Goal: Task Accomplishment & Management: Use online tool/utility

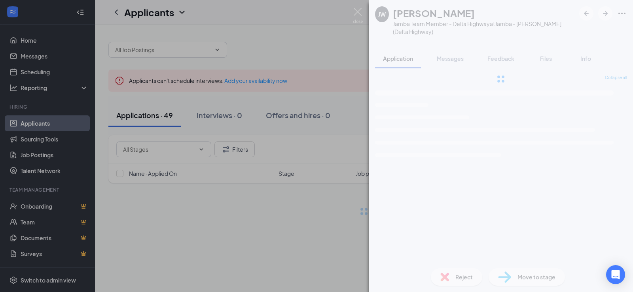
click at [357, 11] on img at bounding box center [358, 15] width 10 height 15
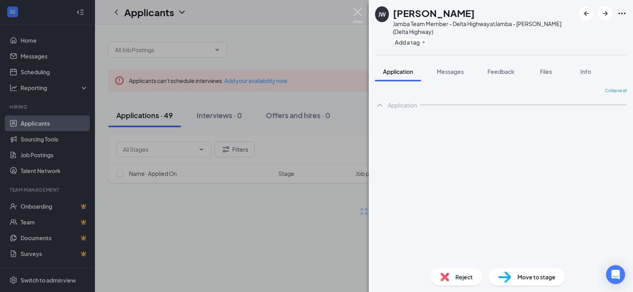
click at [357, 11] on div "Applicants CJ" at bounding box center [364, 12] width 538 height 25
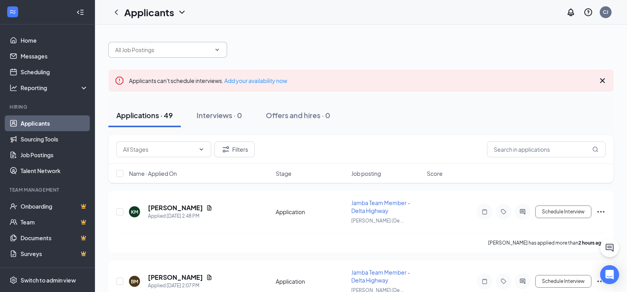
click at [140, 53] on input "text" at bounding box center [163, 49] width 96 height 9
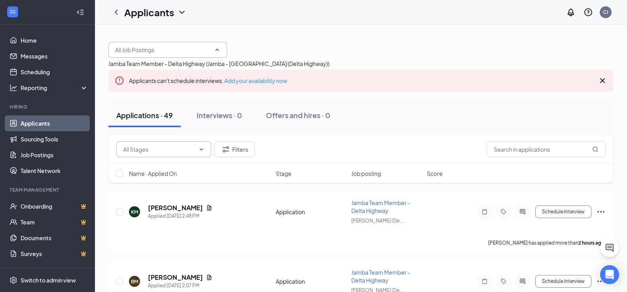
click at [144, 148] on input "text" at bounding box center [159, 149] width 72 height 9
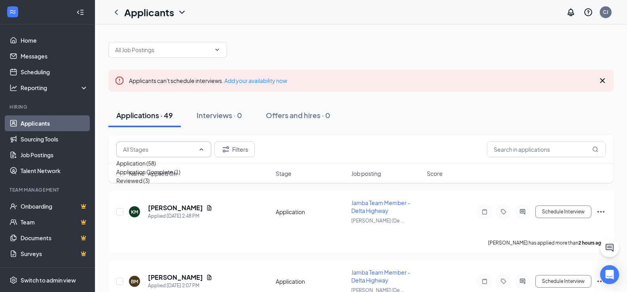
click at [291, 153] on div "Filters" at bounding box center [360, 150] width 489 height 16
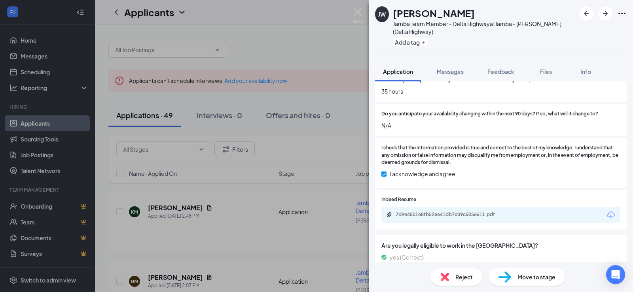
scroll to position [593, 0]
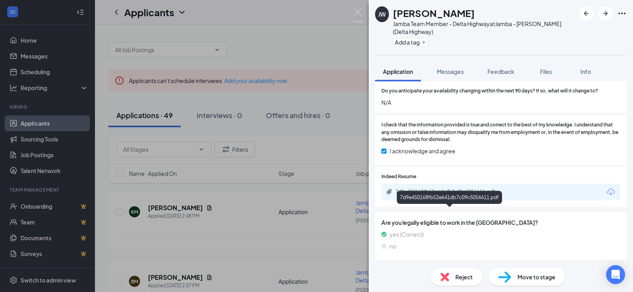
click at [411, 195] on div "7d9e450168fb52e641db7c09c5056611.pdf" at bounding box center [450, 192] width 111 height 6
